Goal: Book appointment/travel/reservation

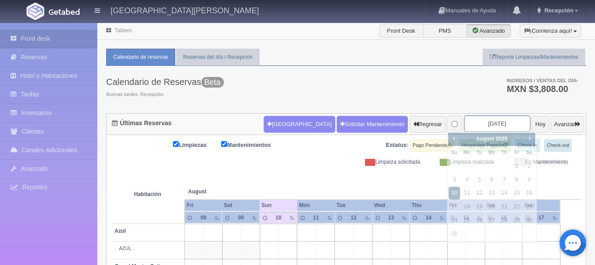
click at [498, 121] on input "2025-08-10" at bounding box center [497, 123] width 66 height 16
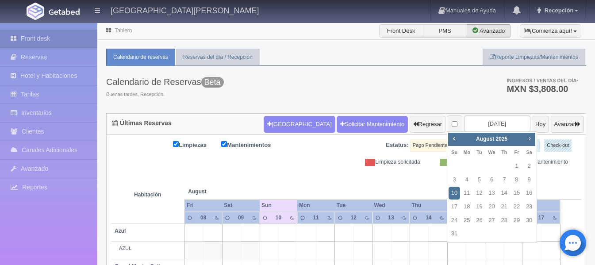
click at [531, 134] on link "Next" at bounding box center [530, 138] width 10 height 10
click at [479, 169] on link "2" at bounding box center [478, 166] width 11 height 13
type input "2025-09-02"
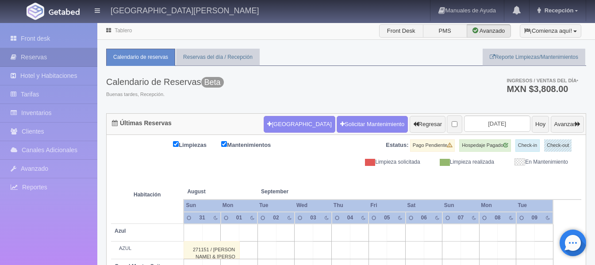
scroll to position [76, 0]
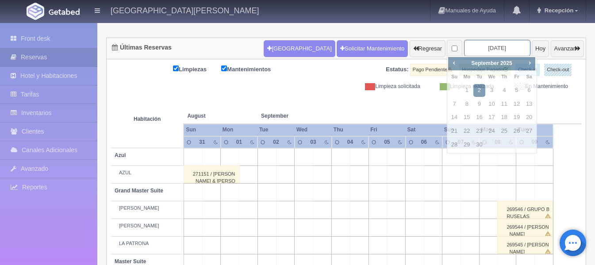
click at [503, 49] on input "2025-09-02" at bounding box center [497, 48] width 66 height 16
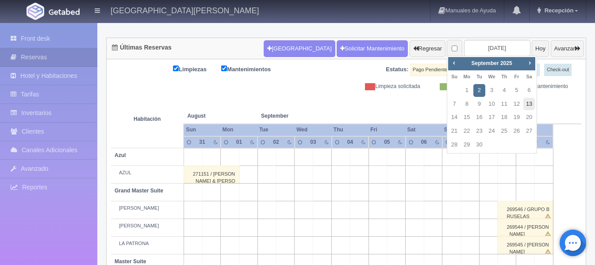
click at [531, 99] on link "13" at bounding box center [528, 104] width 11 height 13
type input "2025-09-13"
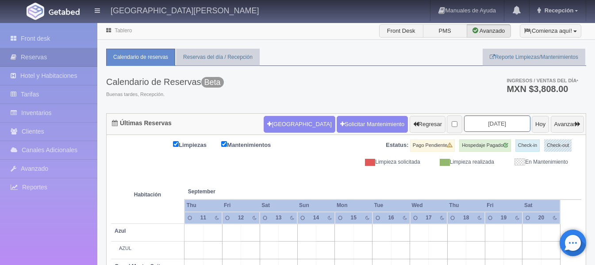
click at [506, 123] on input "2025-09-13" at bounding box center [497, 123] width 66 height 16
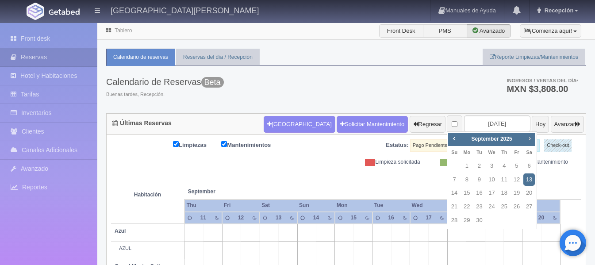
click at [531, 138] on span "Next" at bounding box center [529, 138] width 7 height 7
click at [503, 166] on link "2" at bounding box center [503, 166] width 11 height 13
type input "[DATE]"
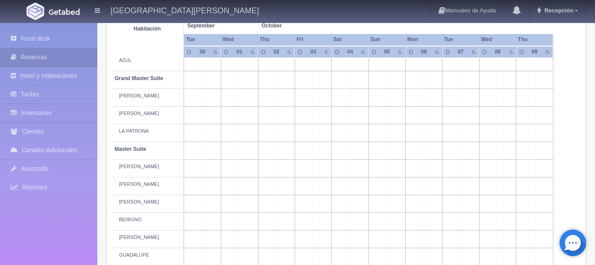
scroll to position [90, 0]
